Goal: Book appointment/travel/reservation

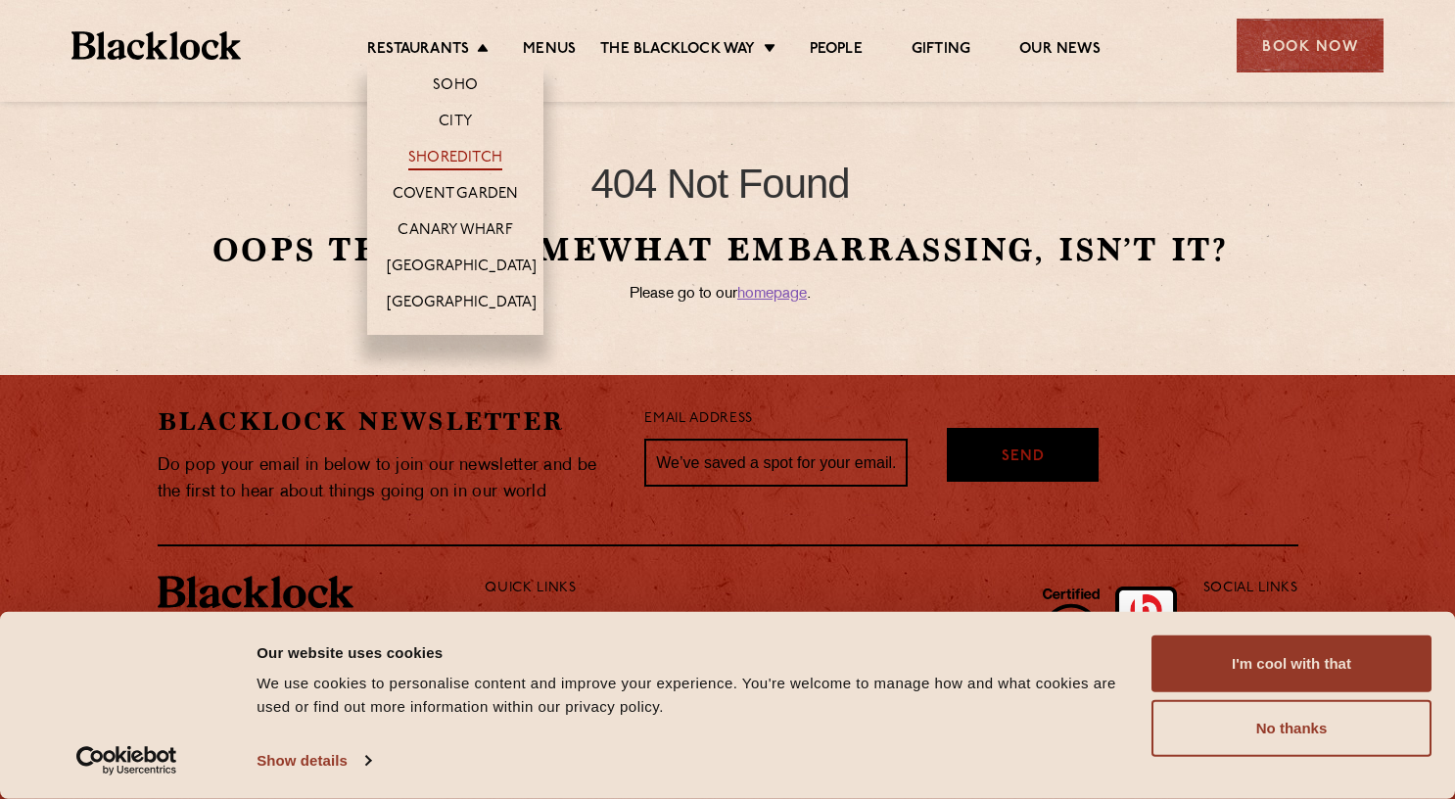
click at [432, 160] on link "Shoreditch" at bounding box center [455, 160] width 94 height 22
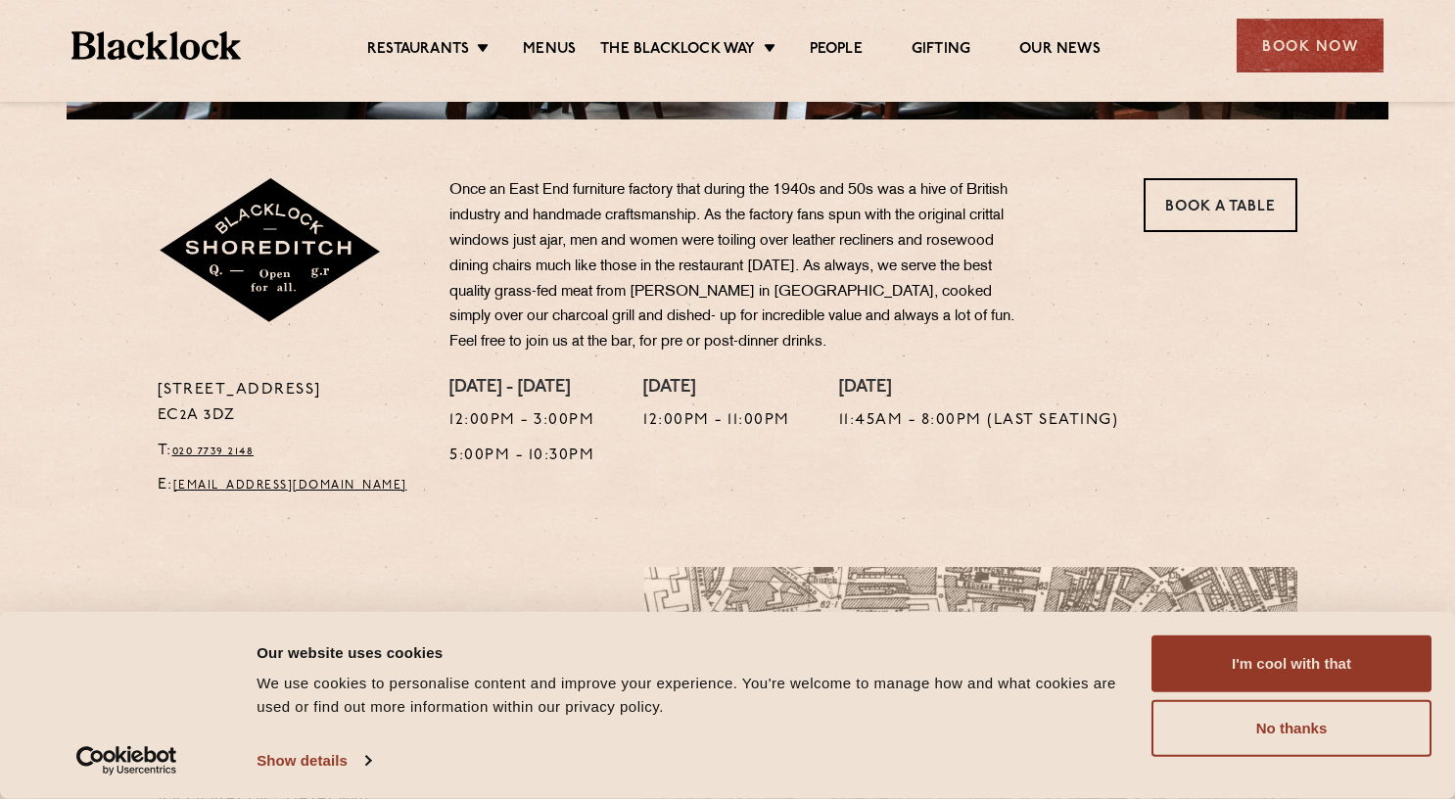
scroll to position [587, 0]
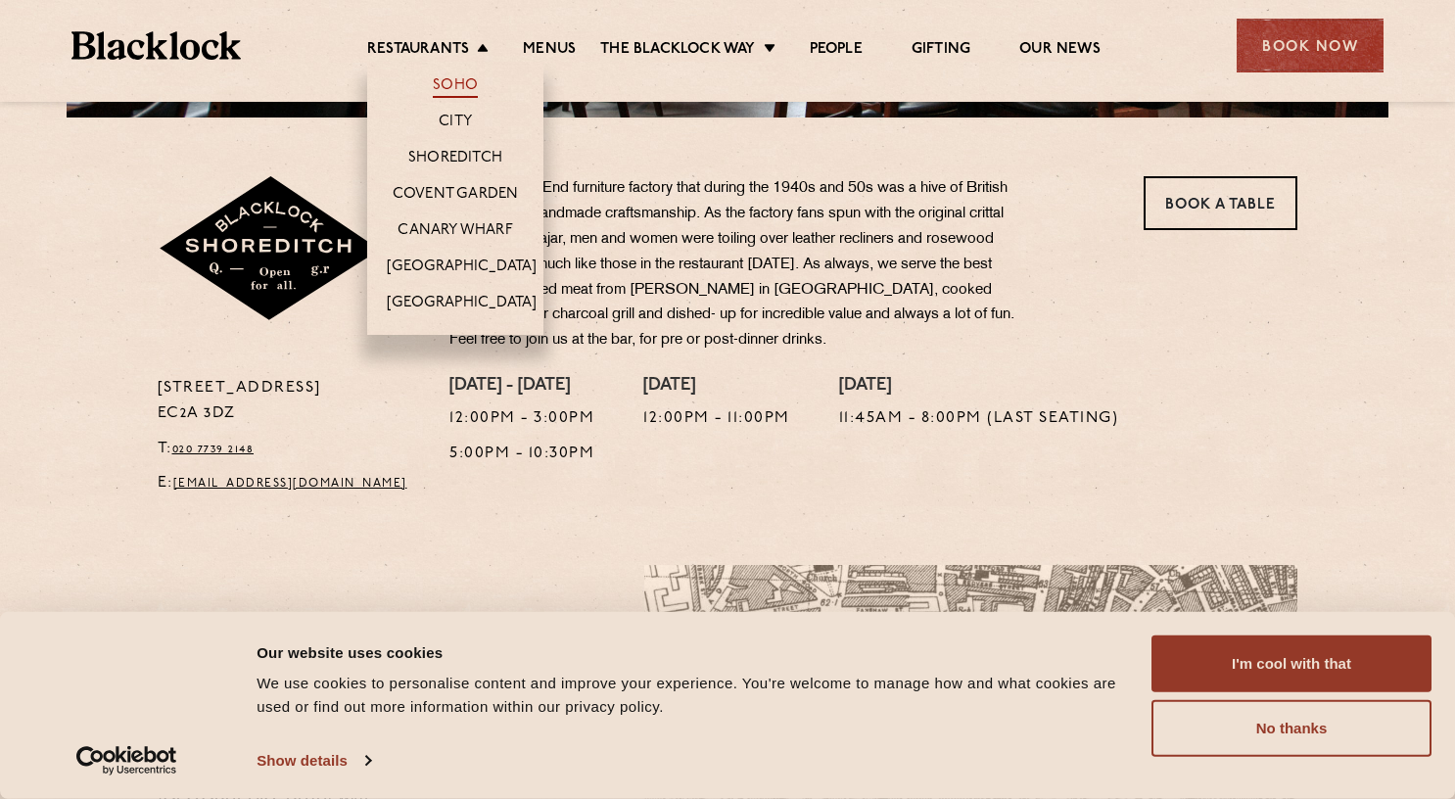
click at [437, 86] on link "Soho" at bounding box center [455, 87] width 45 height 22
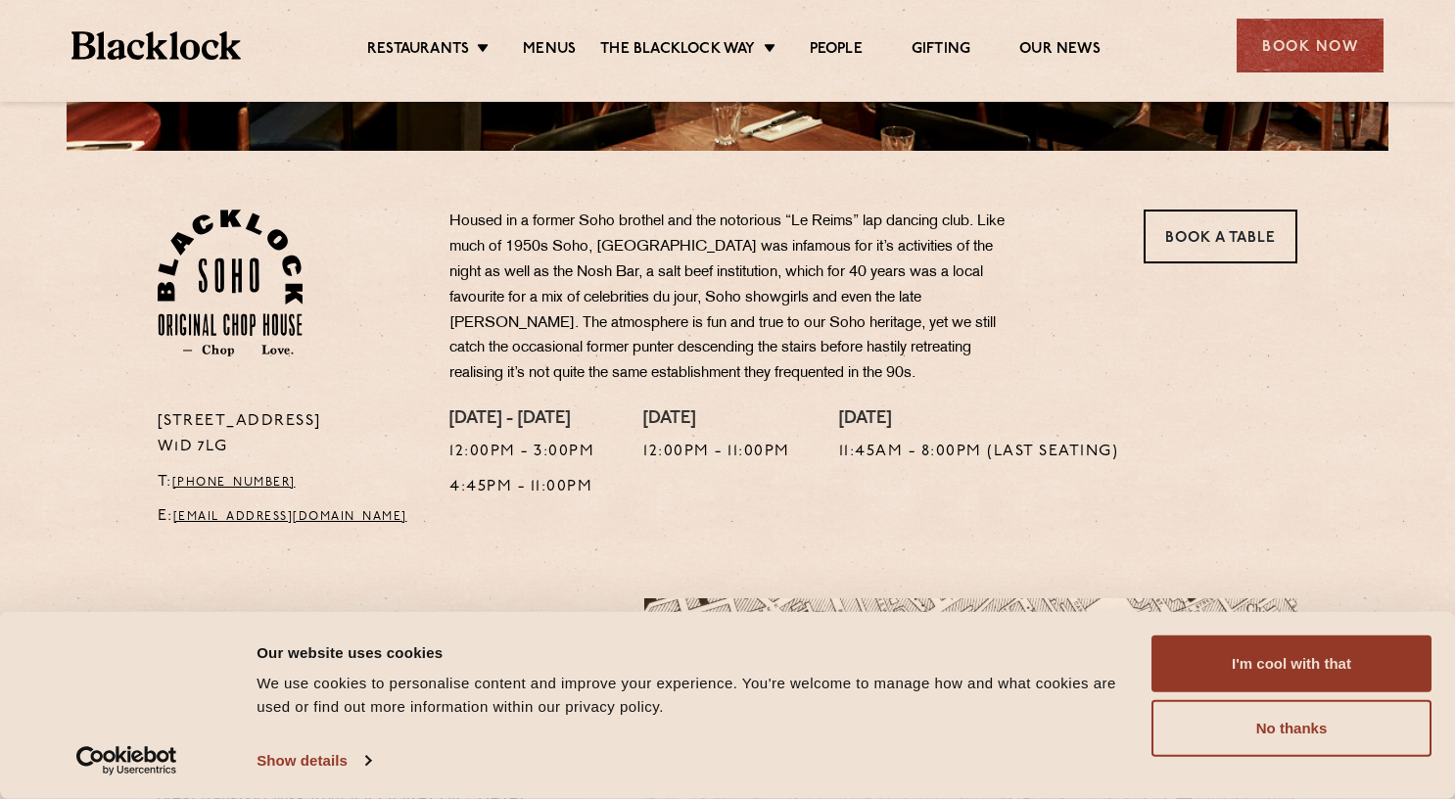
scroll to position [587, 0]
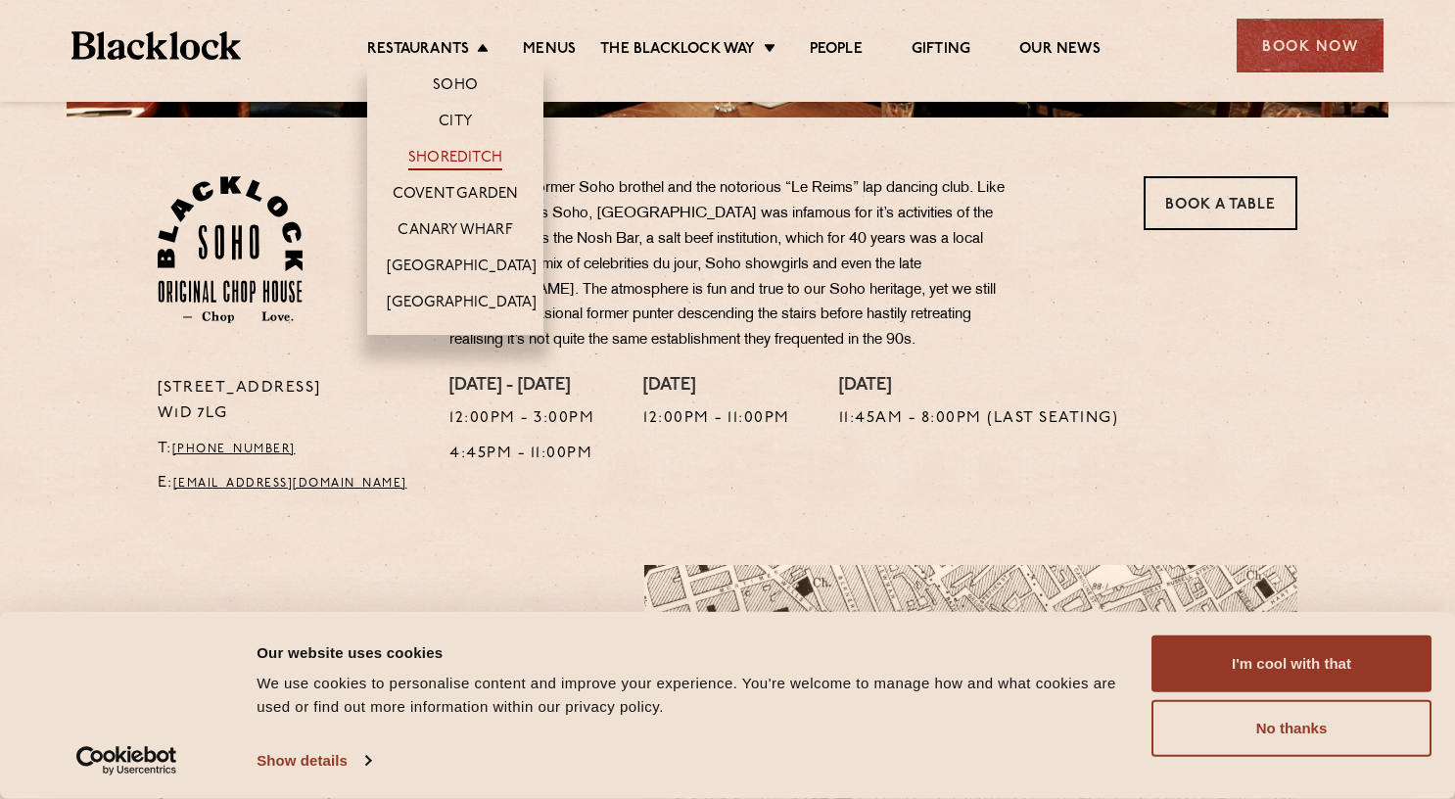
click at [451, 154] on link "Shoreditch" at bounding box center [455, 160] width 94 height 22
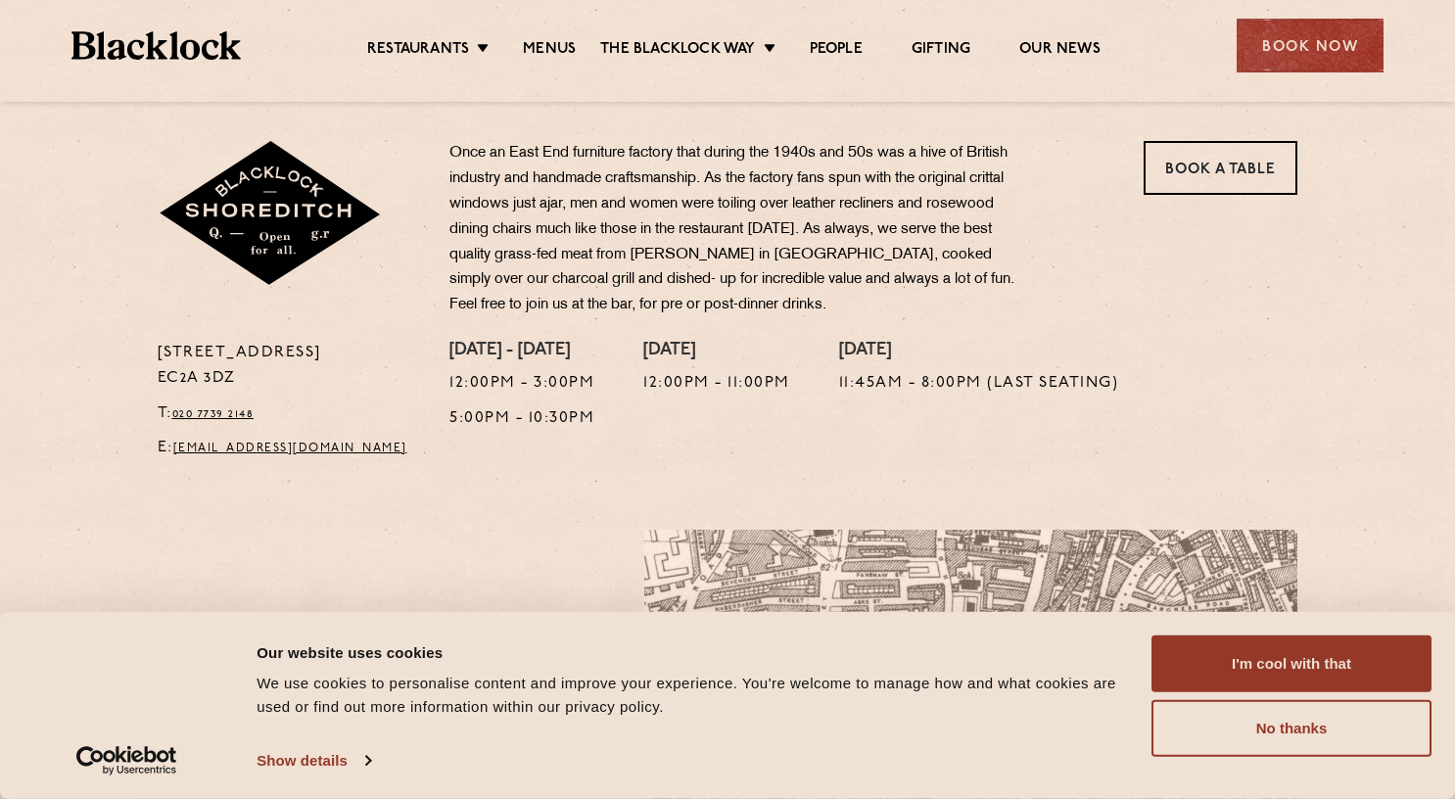
scroll to position [587, 0]
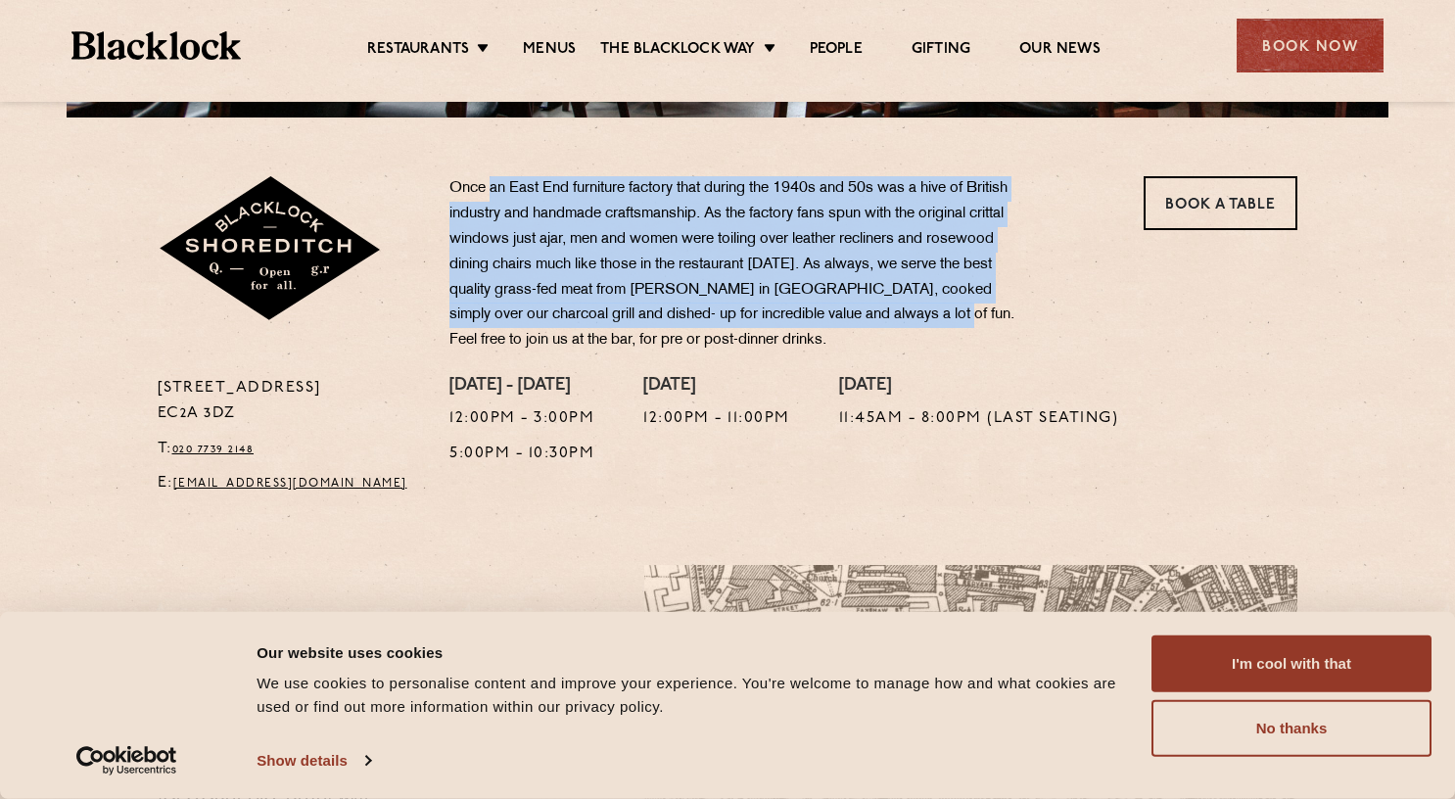
drag, startPoint x: 494, startPoint y: 187, endPoint x: 941, endPoint y: 303, distance: 461.3
click at [941, 303] on p "Once an East End furniture factory that during the 1940s and 50s was a hive of …" at bounding box center [738, 264] width 578 height 177
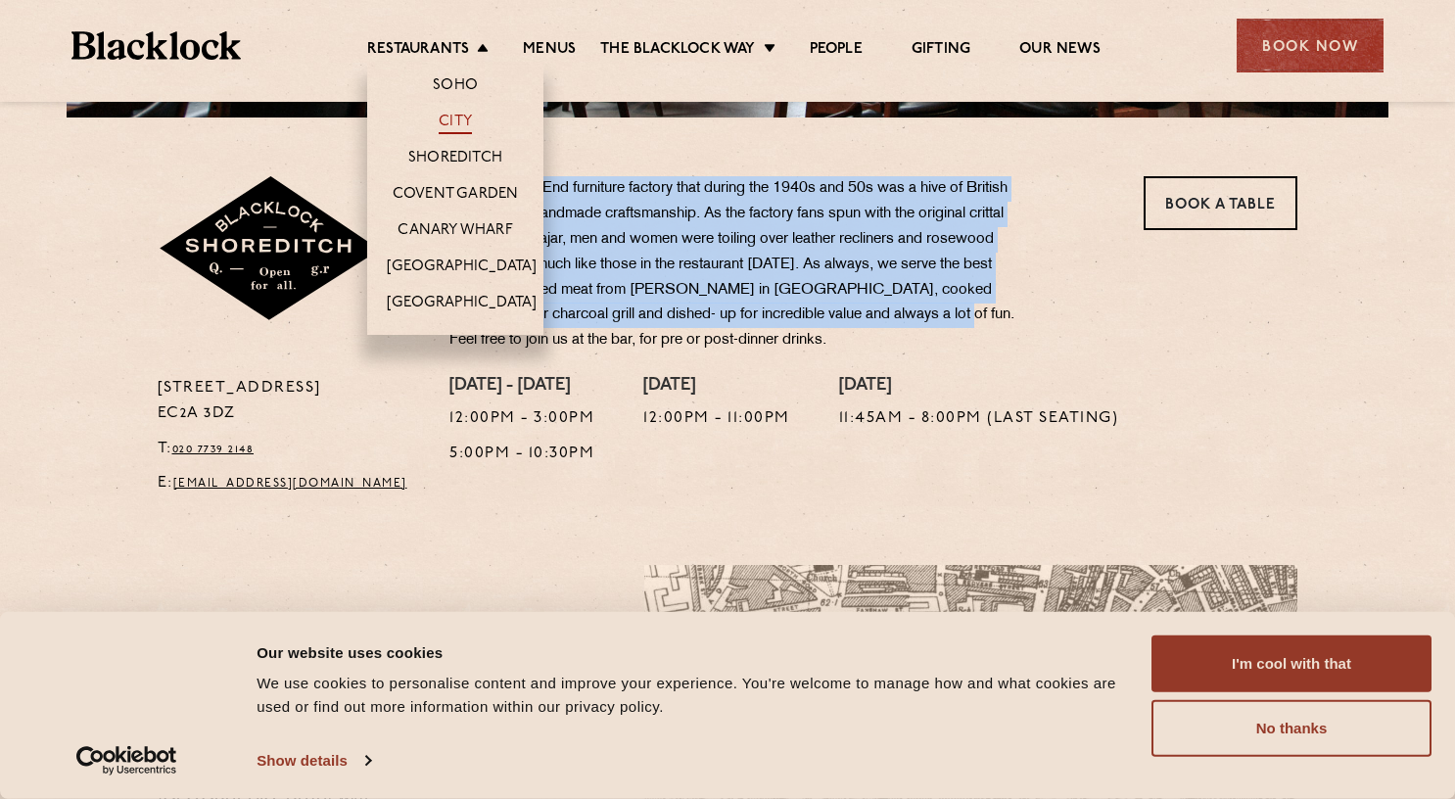
click at [455, 115] on link "City" at bounding box center [455, 124] width 33 height 22
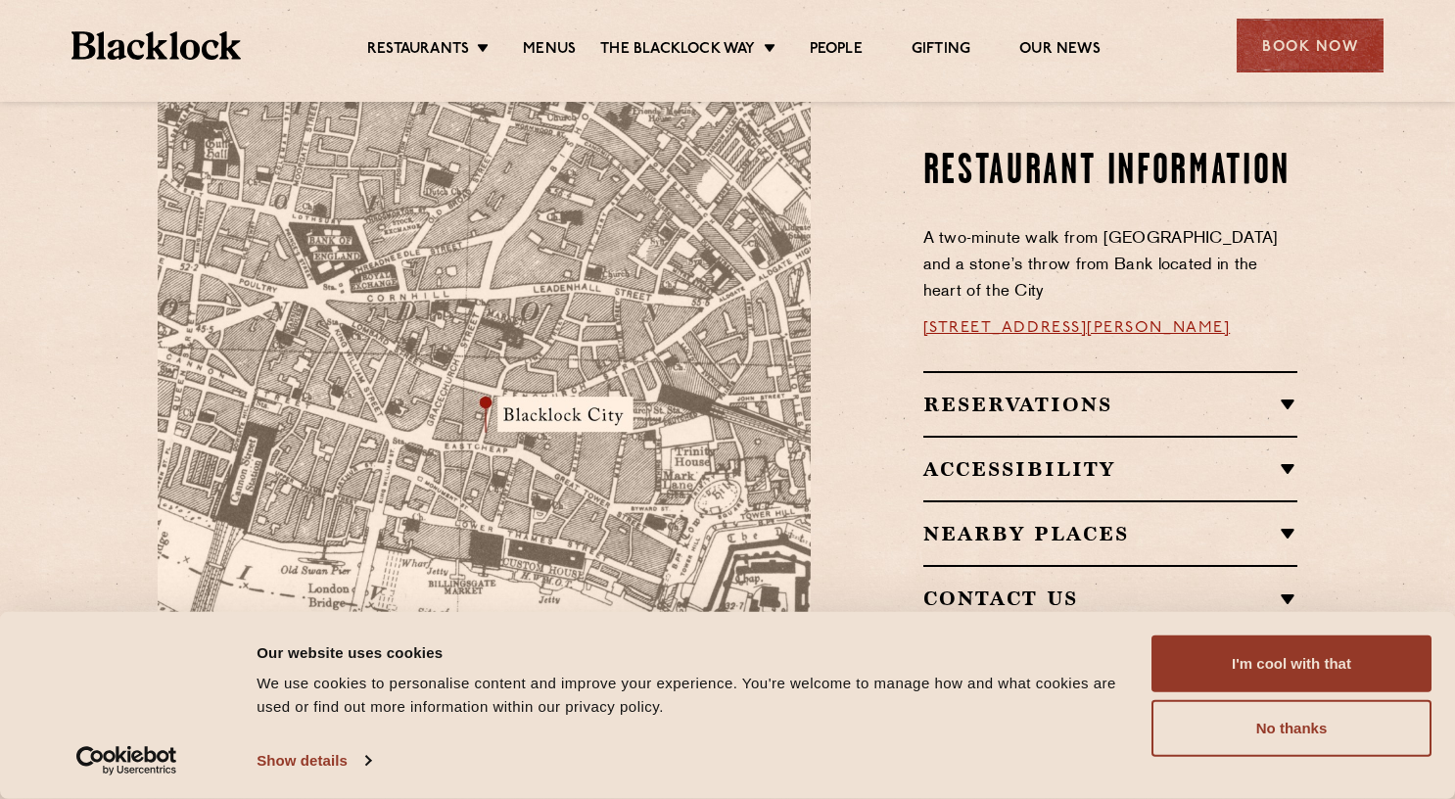
scroll to position [1077, 0]
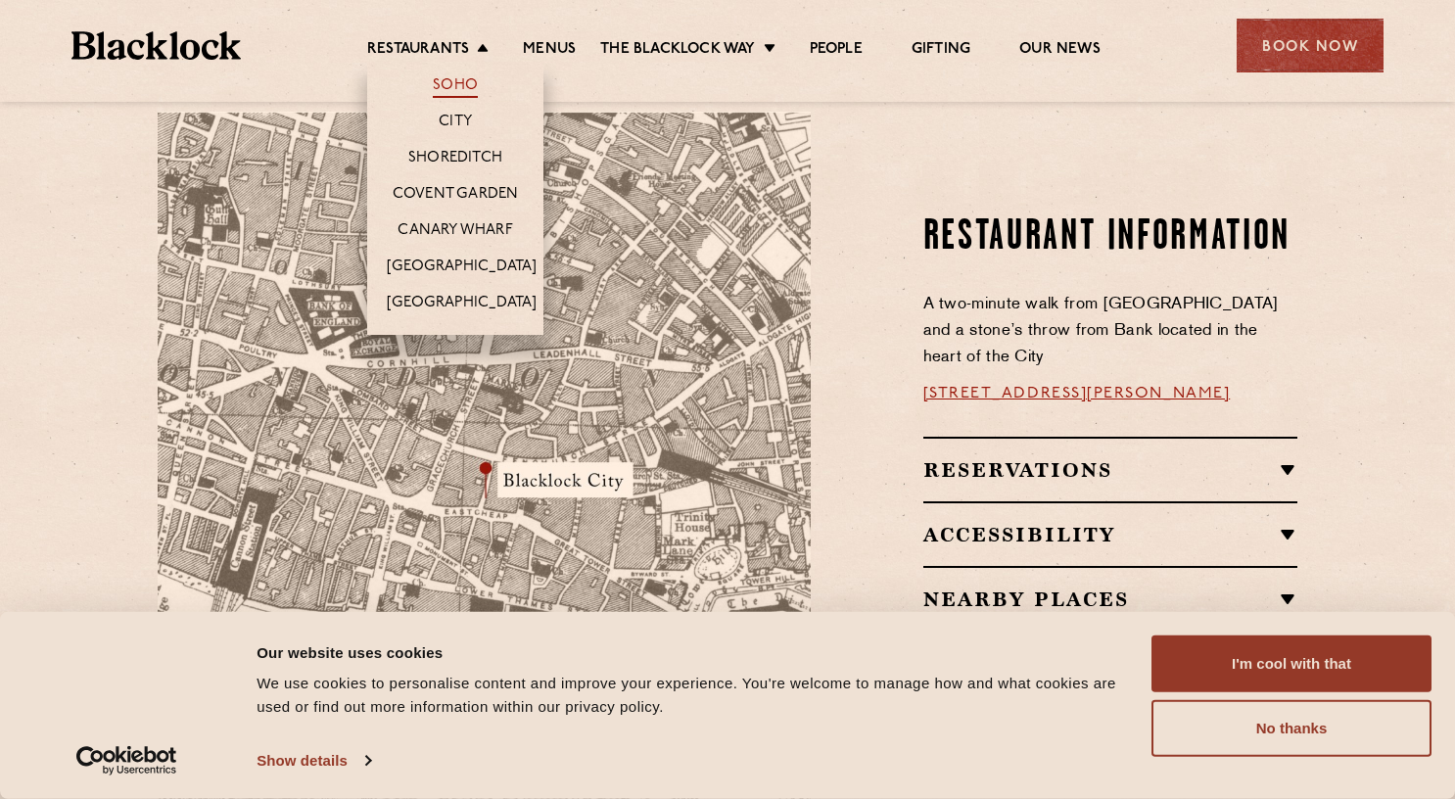
click at [457, 85] on link "Soho" at bounding box center [455, 87] width 45 height 22
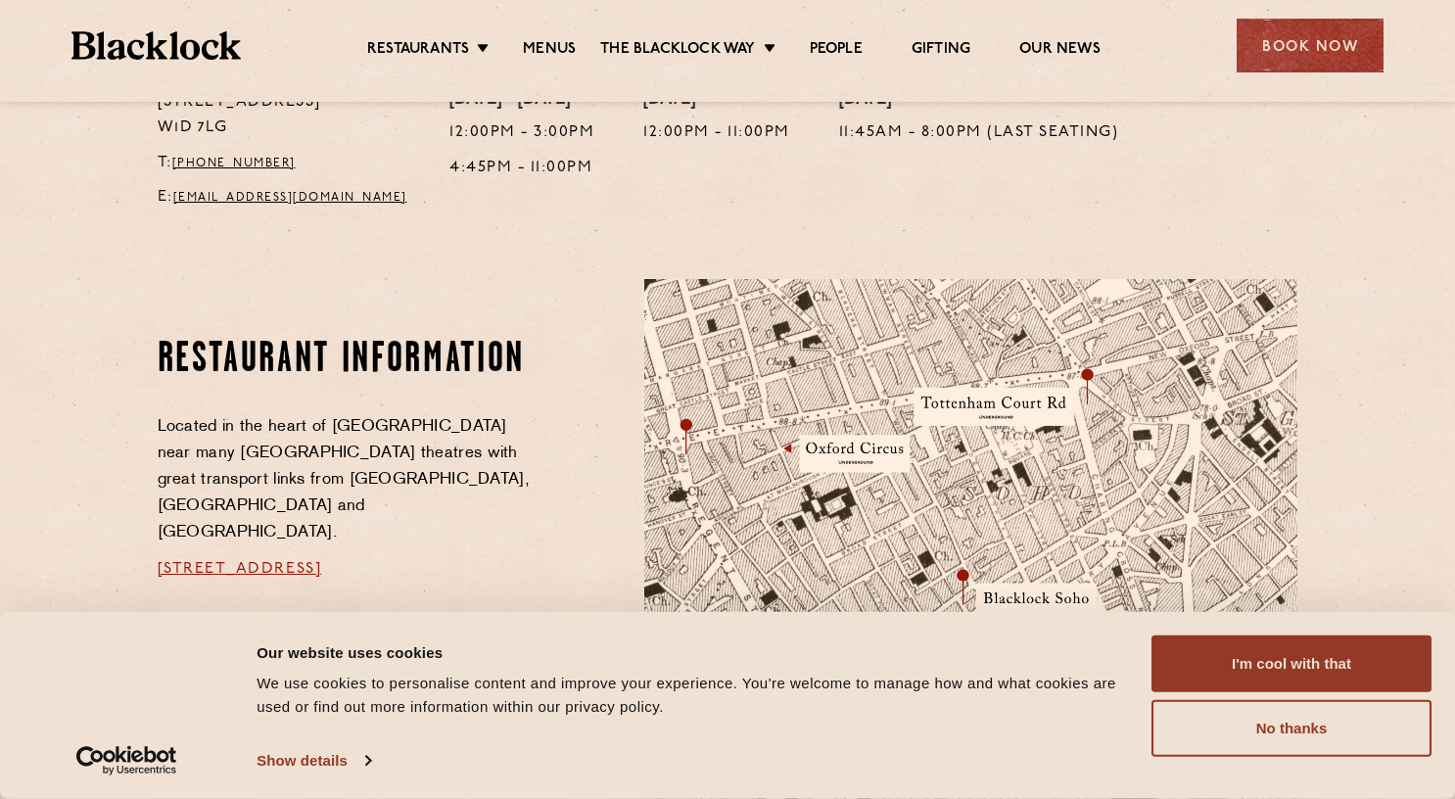
scroll to position [783, 0]
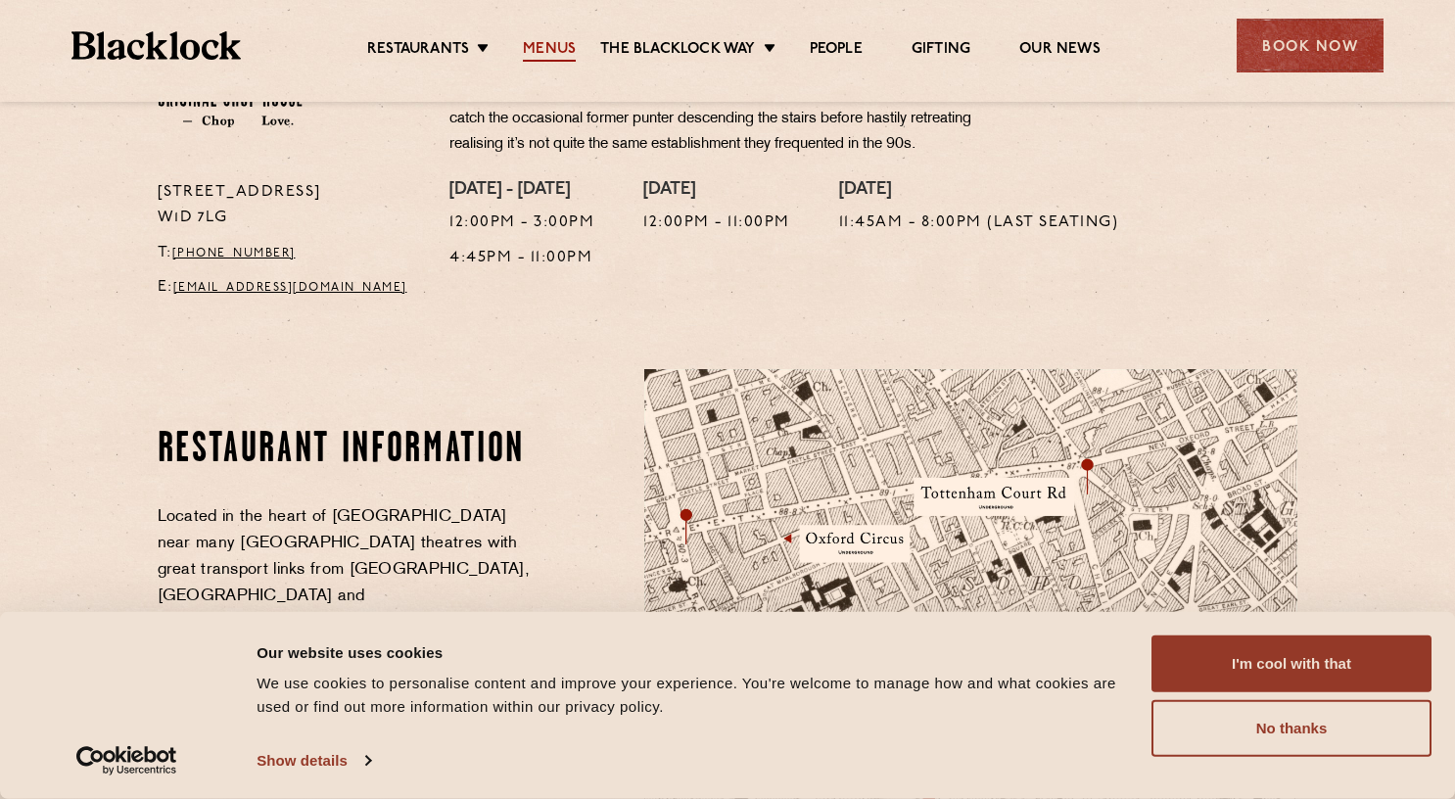
click at [566, 47] on link "Menus" at bounding box center [549, 51] width 53 height 22
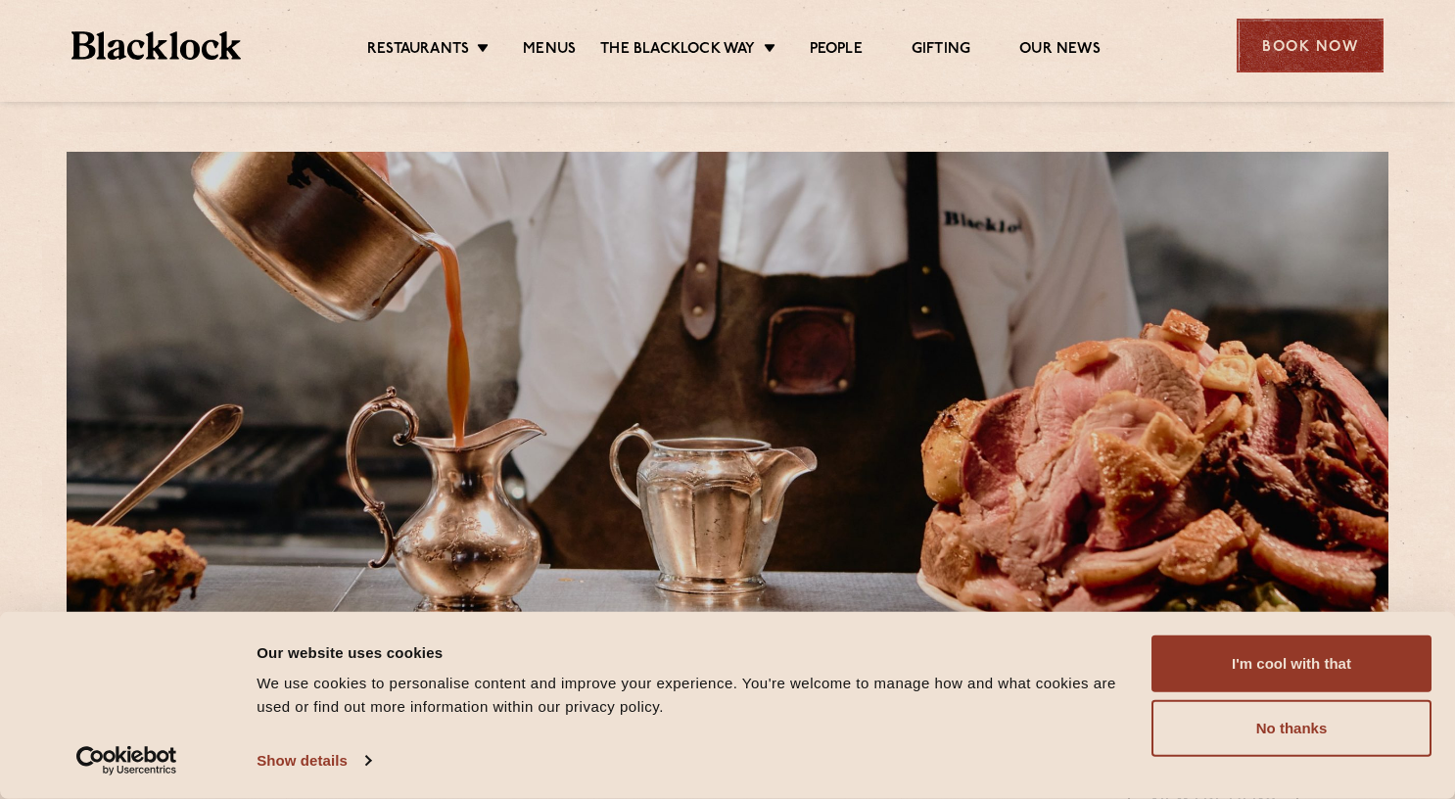
click at [1276, 36] on div "Book Now" at bounding box center [1309, 46] width 147 height 54
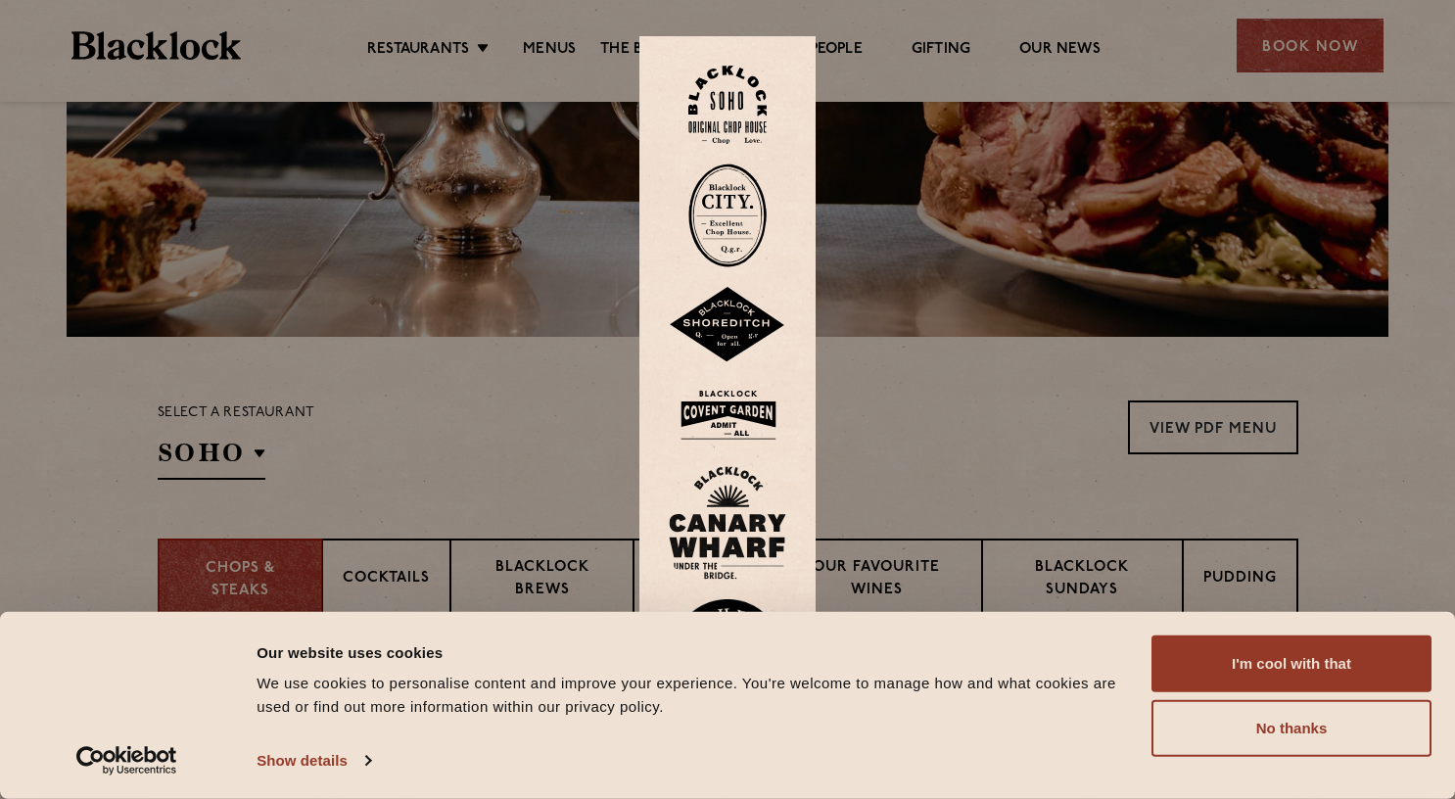
scroll to position [392, 0]
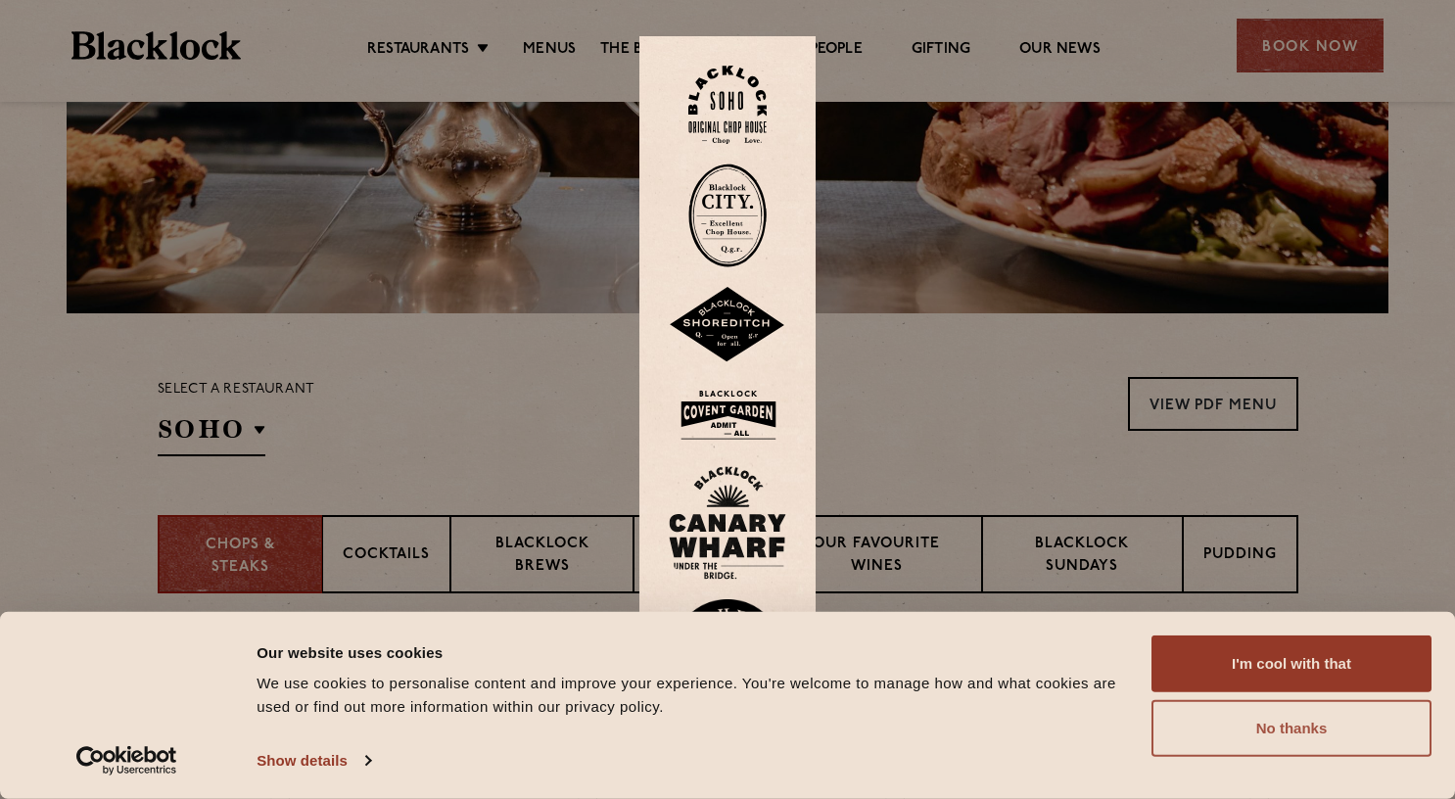
click at [1315, 743] on button "No thanks" at bounding box center [1291, 728] width 280 height 57
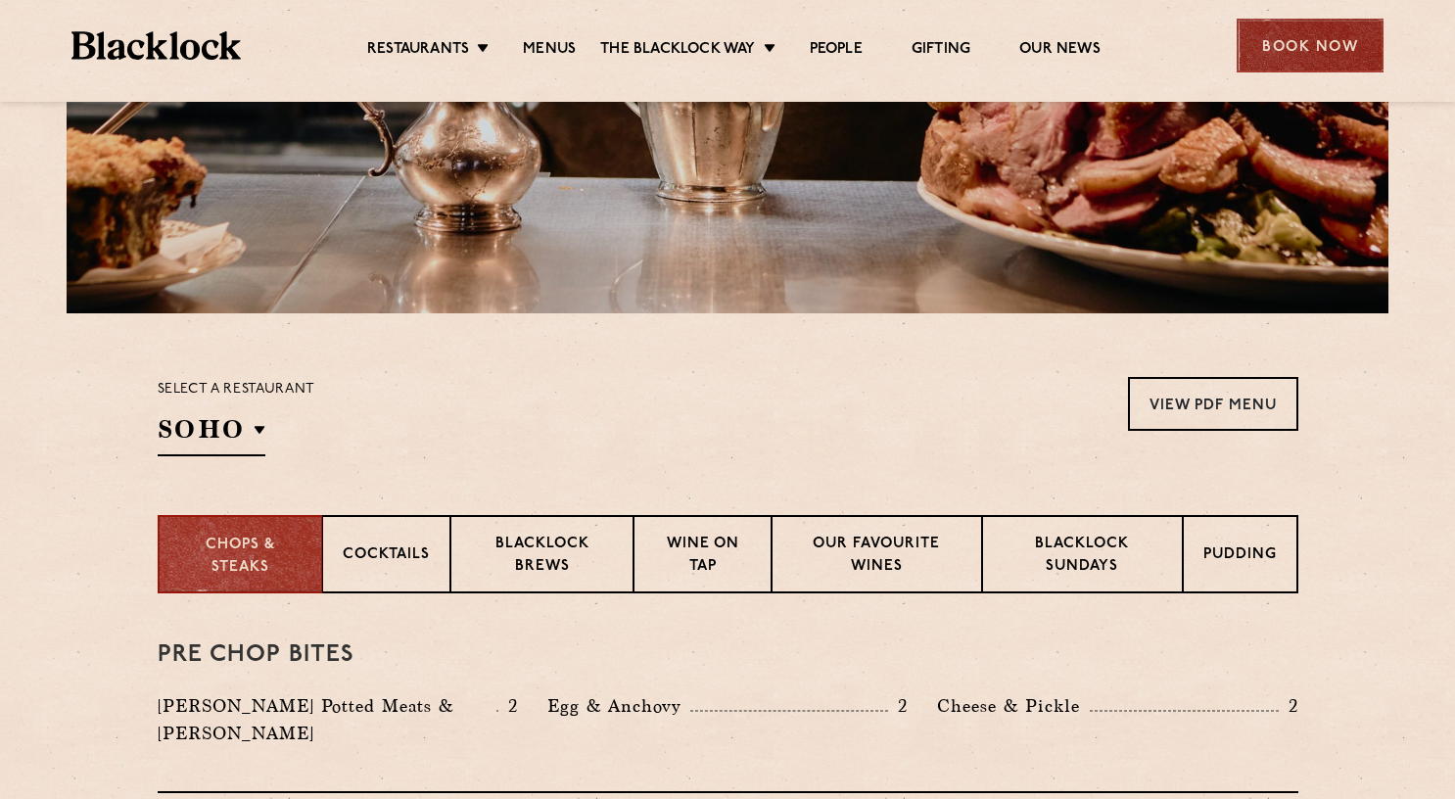
click at [1295, 45] on div "Book Now" at bounding box center [1309, 46] width 147 height 54
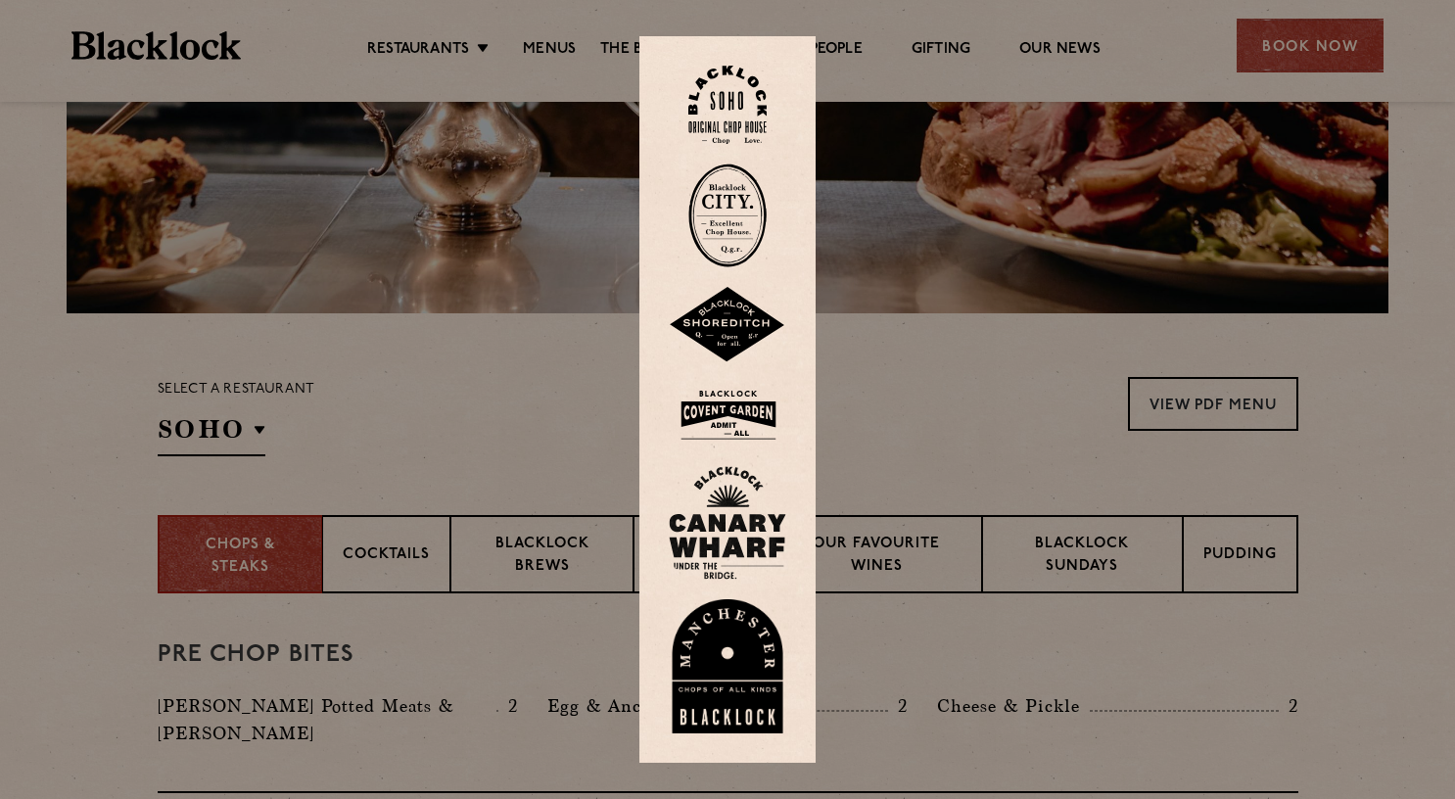
click at [736, 108] on img at bounding box center [727, 105] width 78 height 79
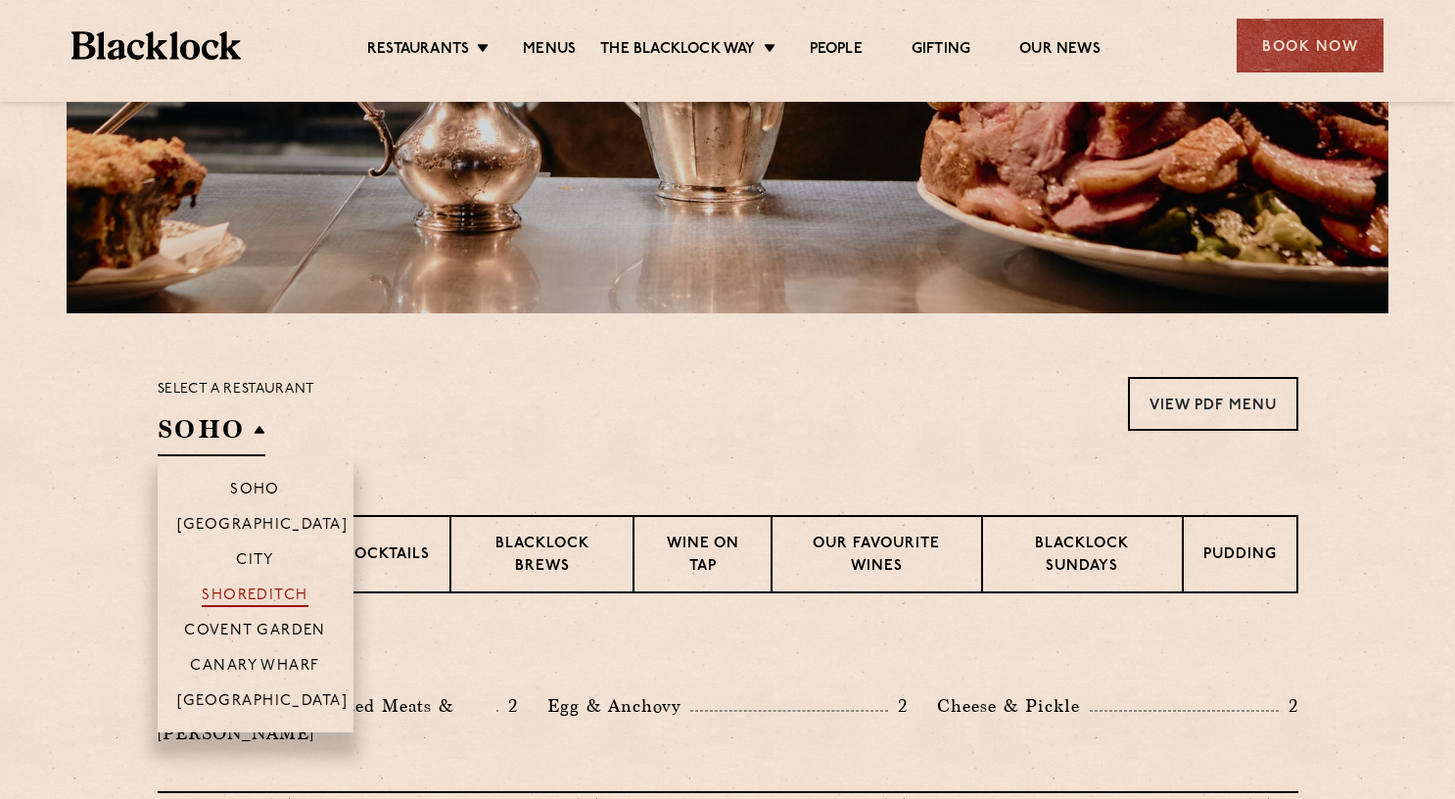
click at [262, 594] on p "Shoreditch" at bounding box center [255, 597] width 107 height 20
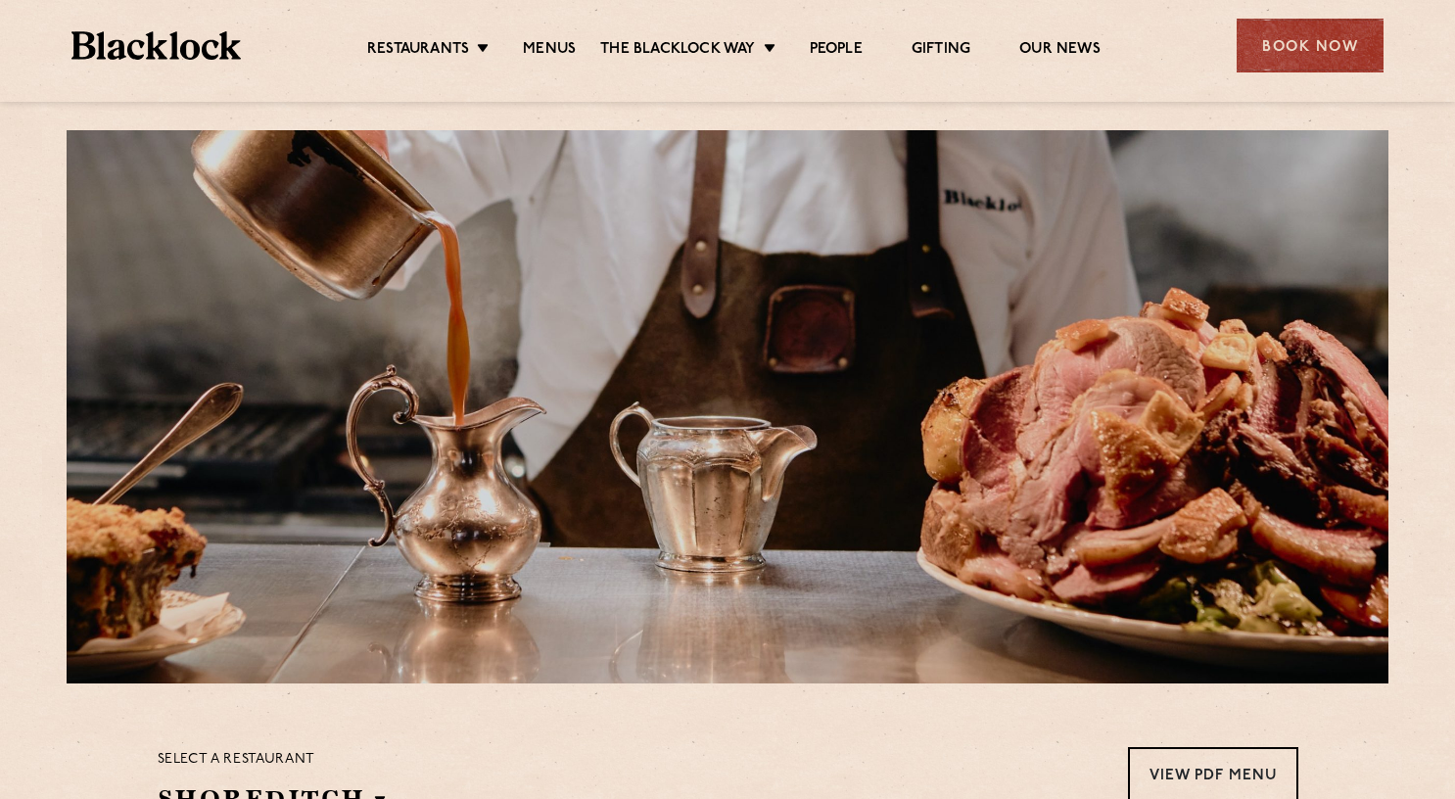
scroll to position [0, 0]
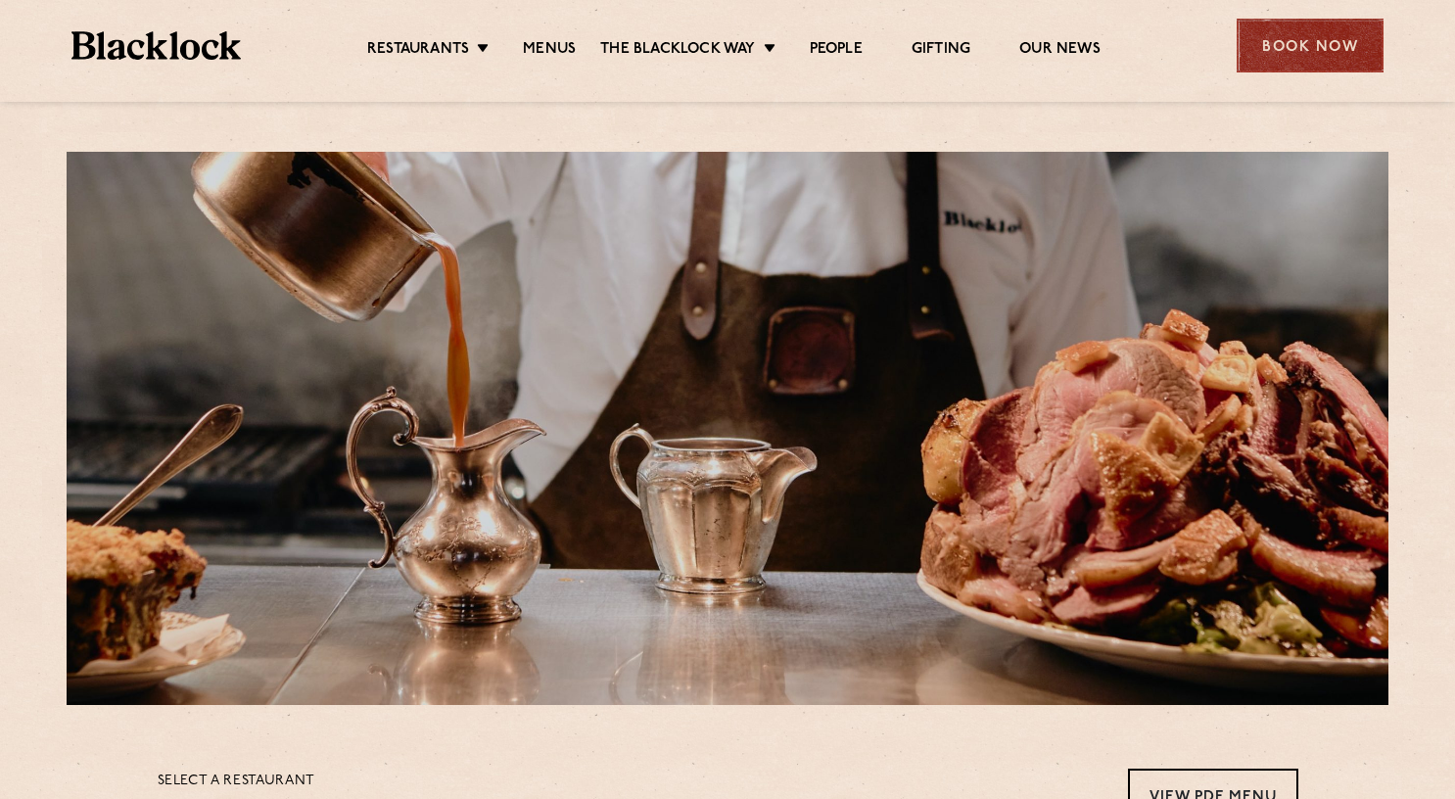
click at [1340, 53] on div "Book Now" at bounding box center [1309, 46] width 147 height 54
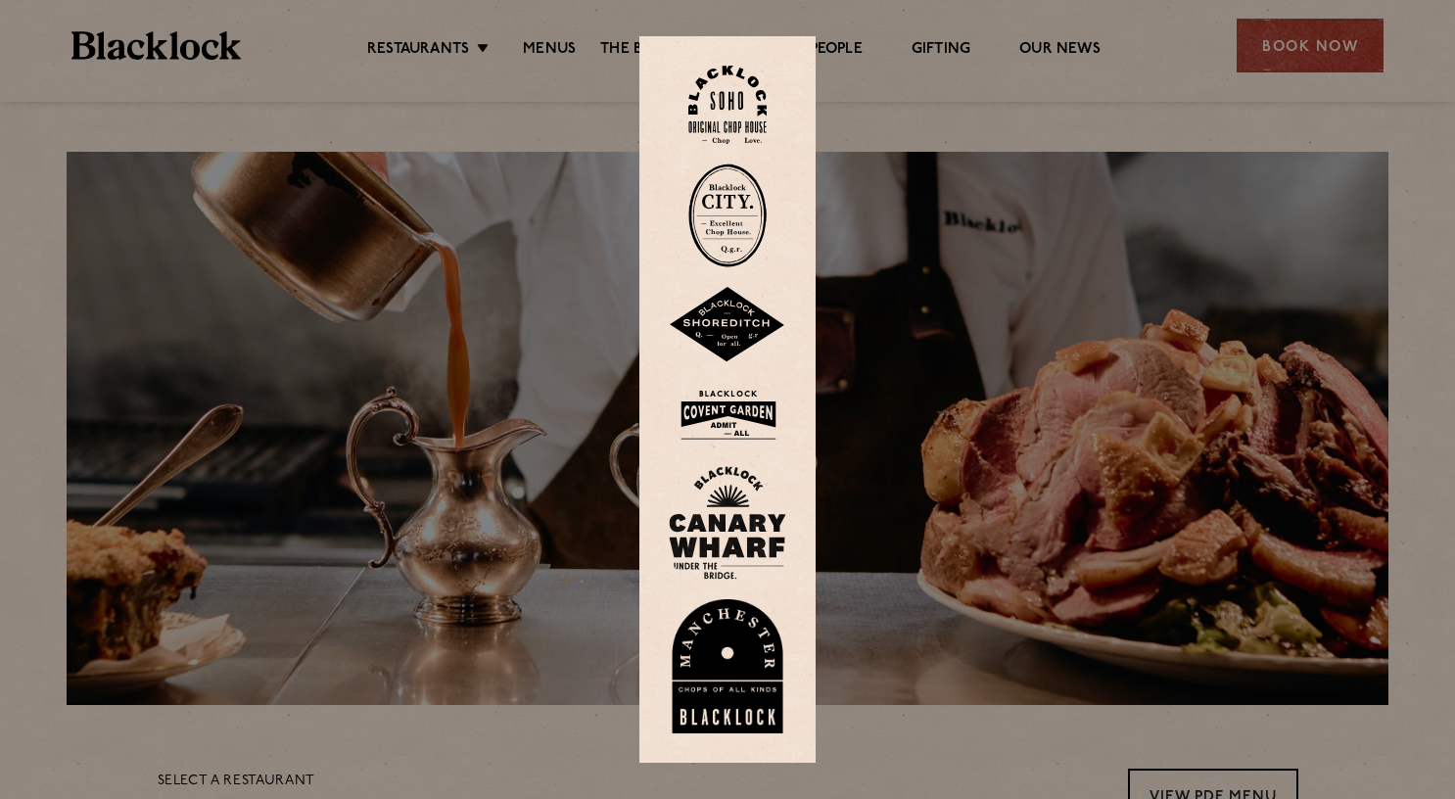
click at [741, 326] on img at bounding box center [727, 325] width 117 height 76
